Goal: Task Accomplishment & Management: Manage account settings

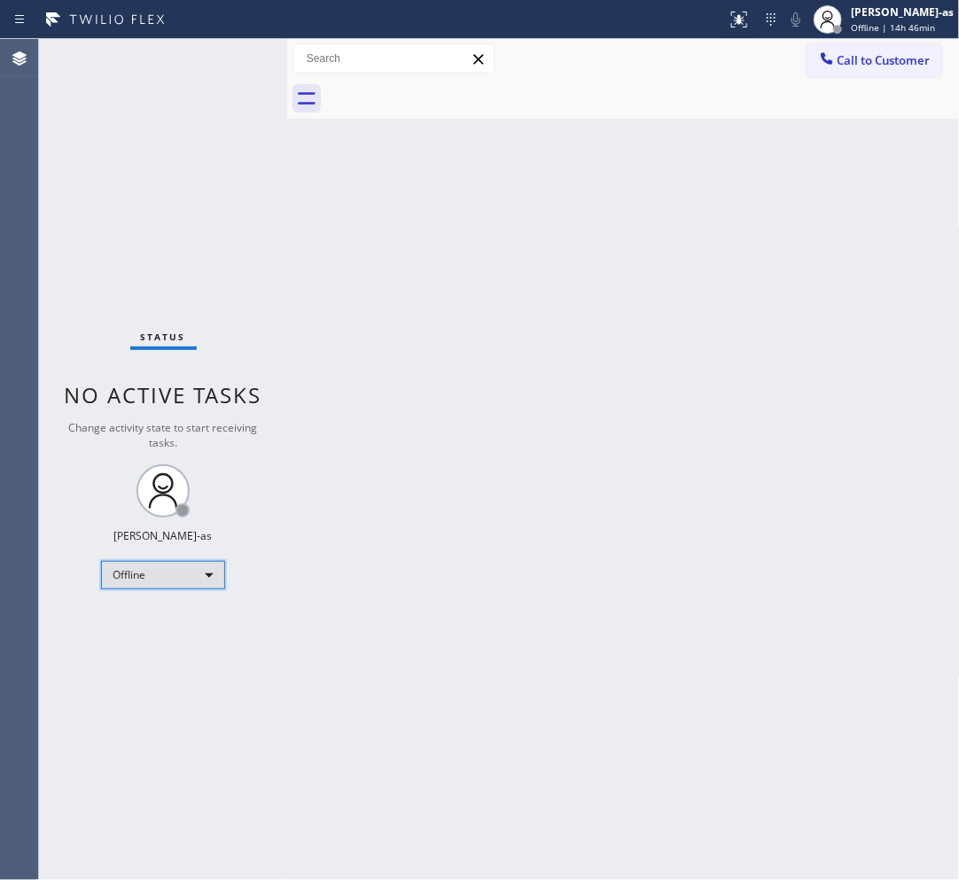
click at [187, 586] on div "Offline" at bounding box center [163, 575] width 124 height 28
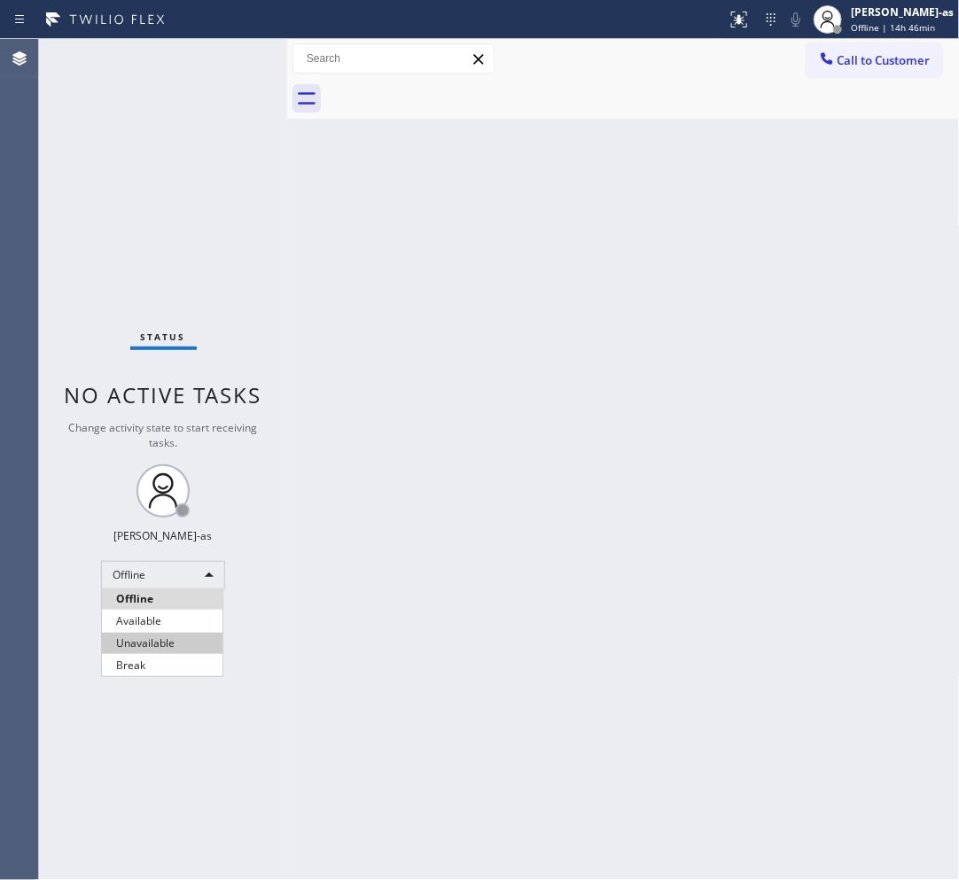
click at [191, 640] on li "Unavailable" at bounding box center [162, 643] width 121 height 21
drag, startPoint x: 421, startPoint y: 436, endPoint x: 599, endPoint y: 520, distance: 197.1
click at [423, 436] on div "Back to Dashboard Change Sender ID Customers Technicians Select a contact Outbo…" at bounding box center [623, 459] width 673 height 841
drag, startPoint x: 683, startPoint y: 142, endPoint x: 524, endPoint y: 22, distance: 199.5
click at [683, 142] on div "Back to Dashboard Change Sender ID Customers Technicians Select a contact Outbo…" at bounding box center [623, 459] width 673 height 841
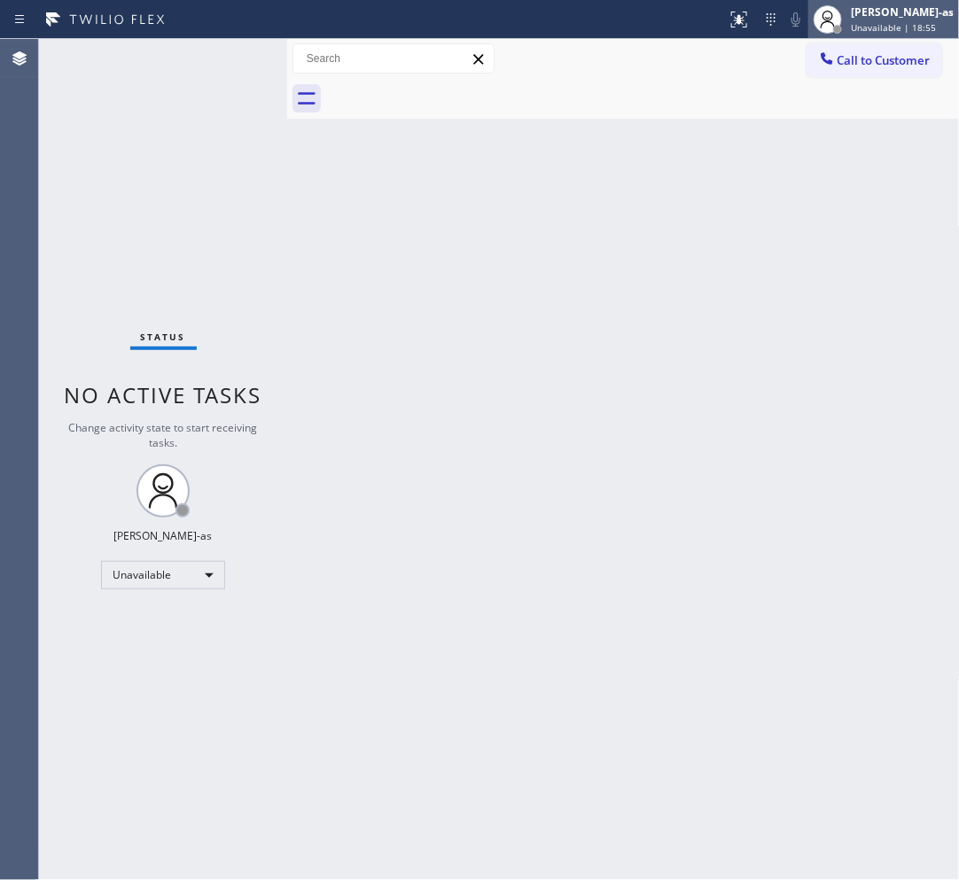
click at [879, 25] on span "Unavailable | 18:55" at bounding box center [893, 27] width 85 height 12
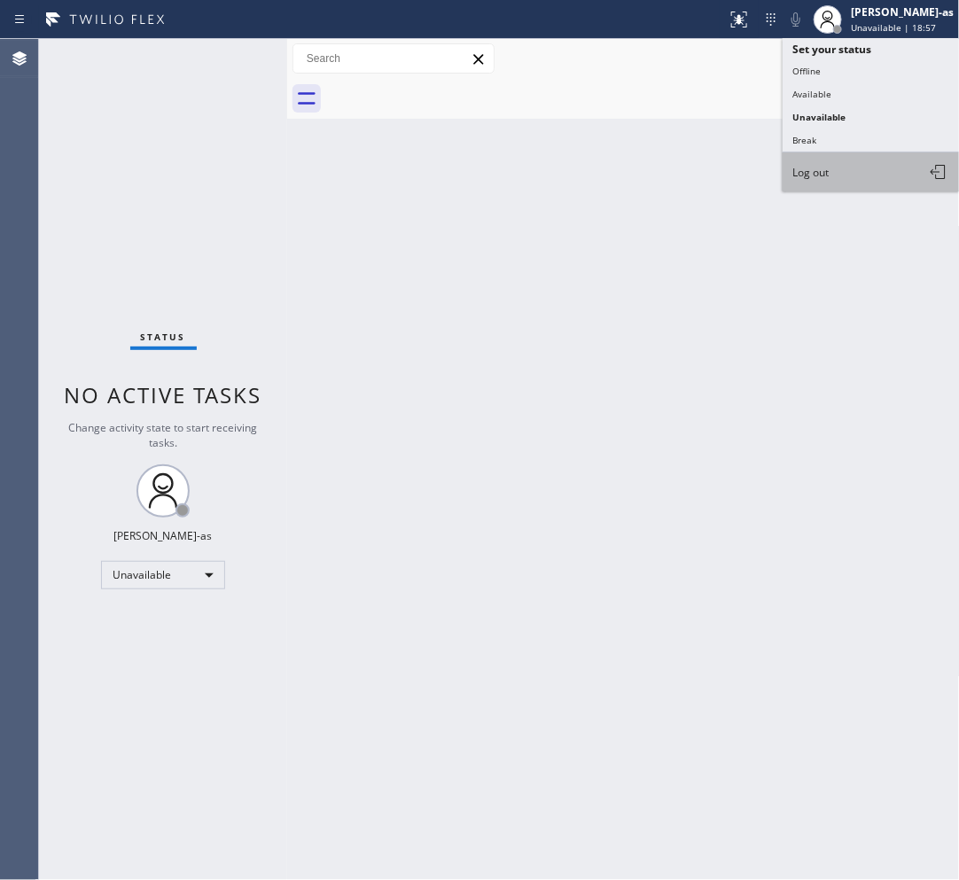
click at [854, 170] on button "Log out" at bounding box center [871, 171] width 177 height 39
